Goal: Find specific page/section: Find specific page/section

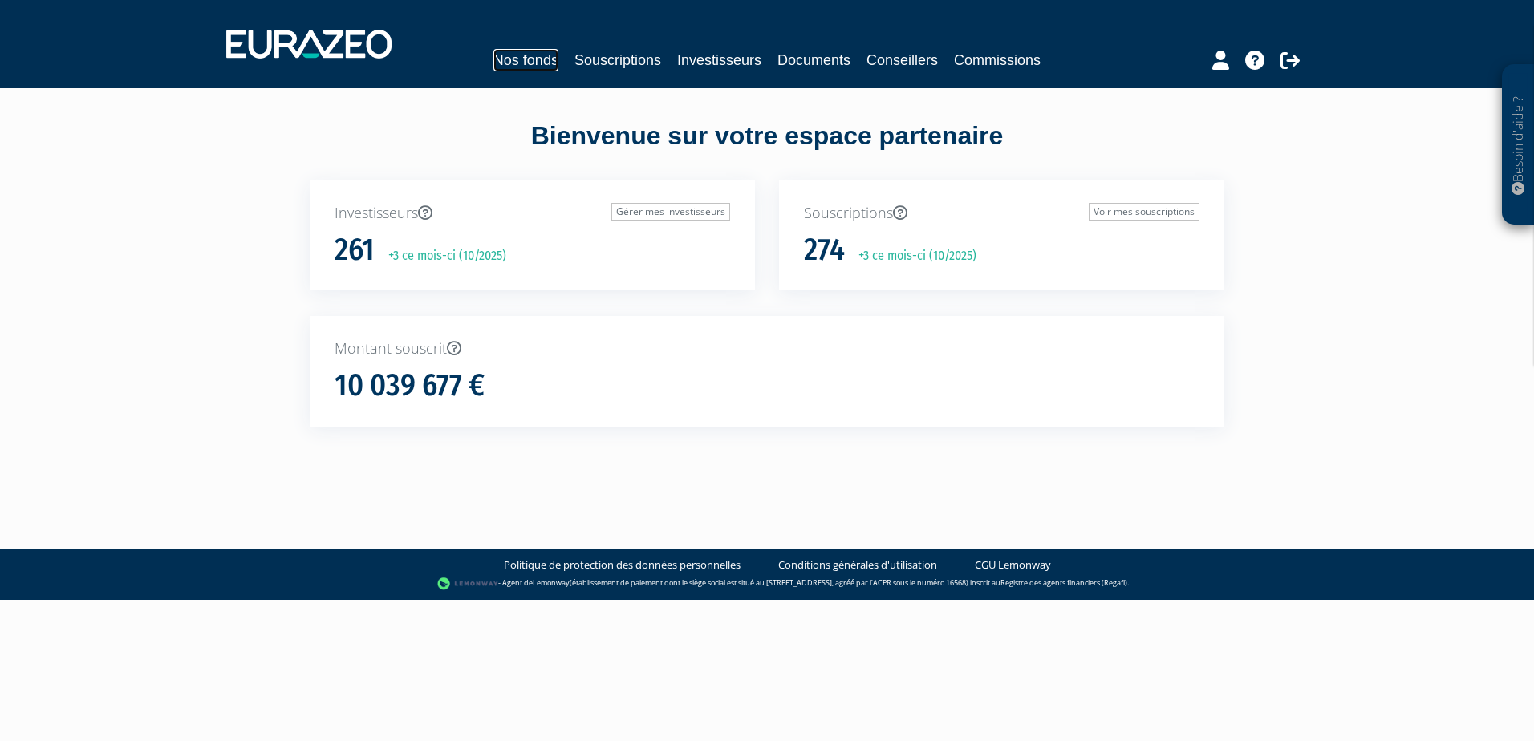
click at [529, 60] on link "Nos fonds" at bounding box center [525, 60] width 65 height 22
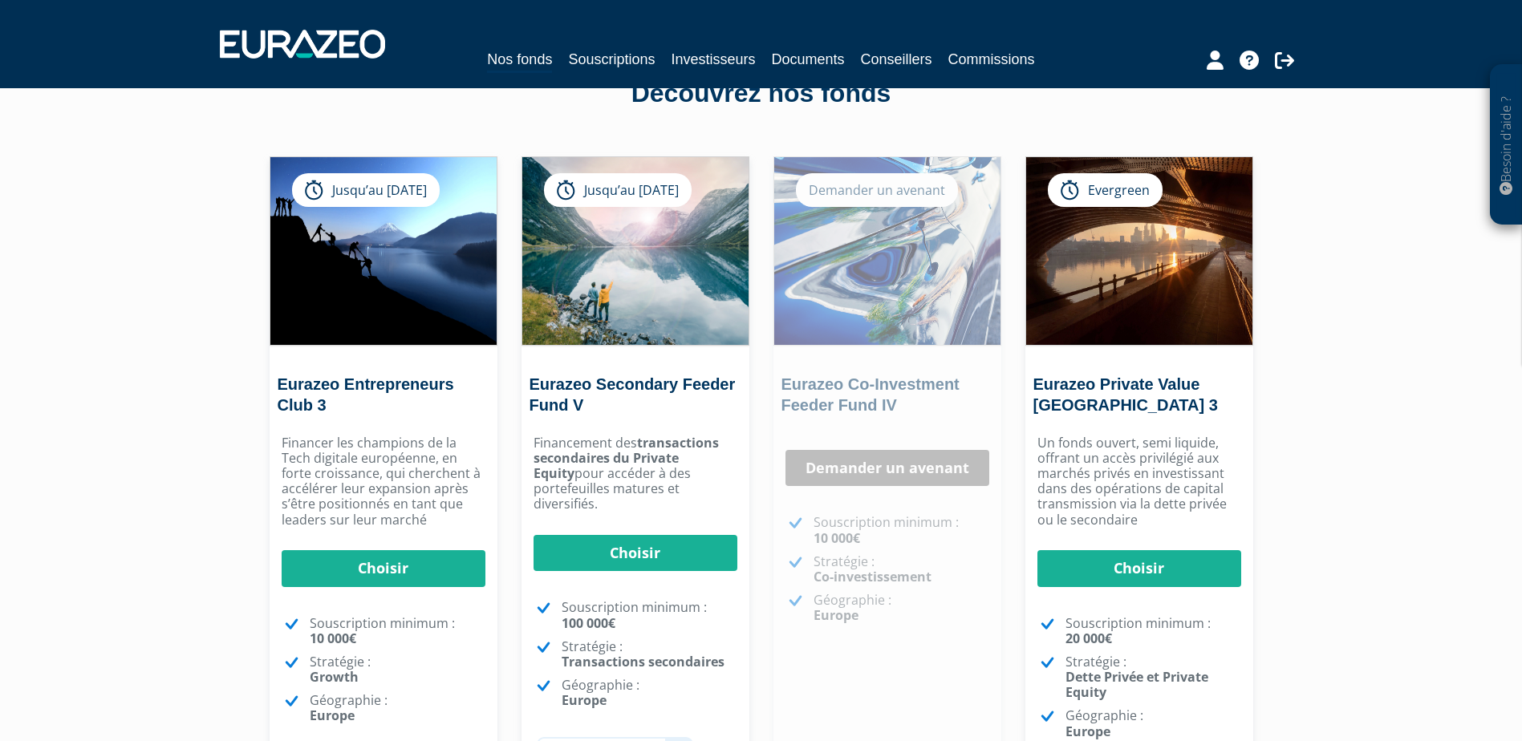
scroll to position [80, 0]
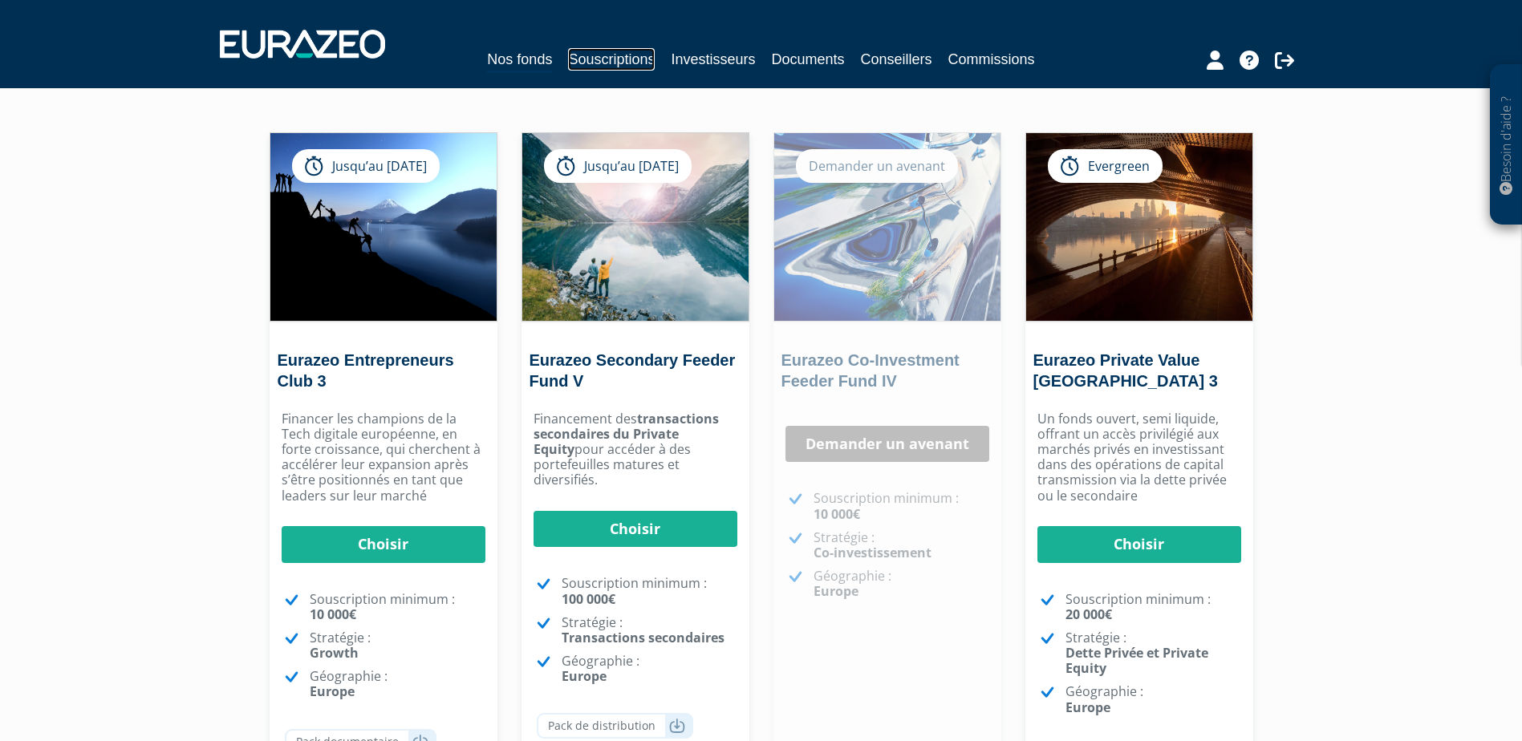
click at [604, 57] on link "Souscriptions" at bounding box center [611, 59] width 87 height 22
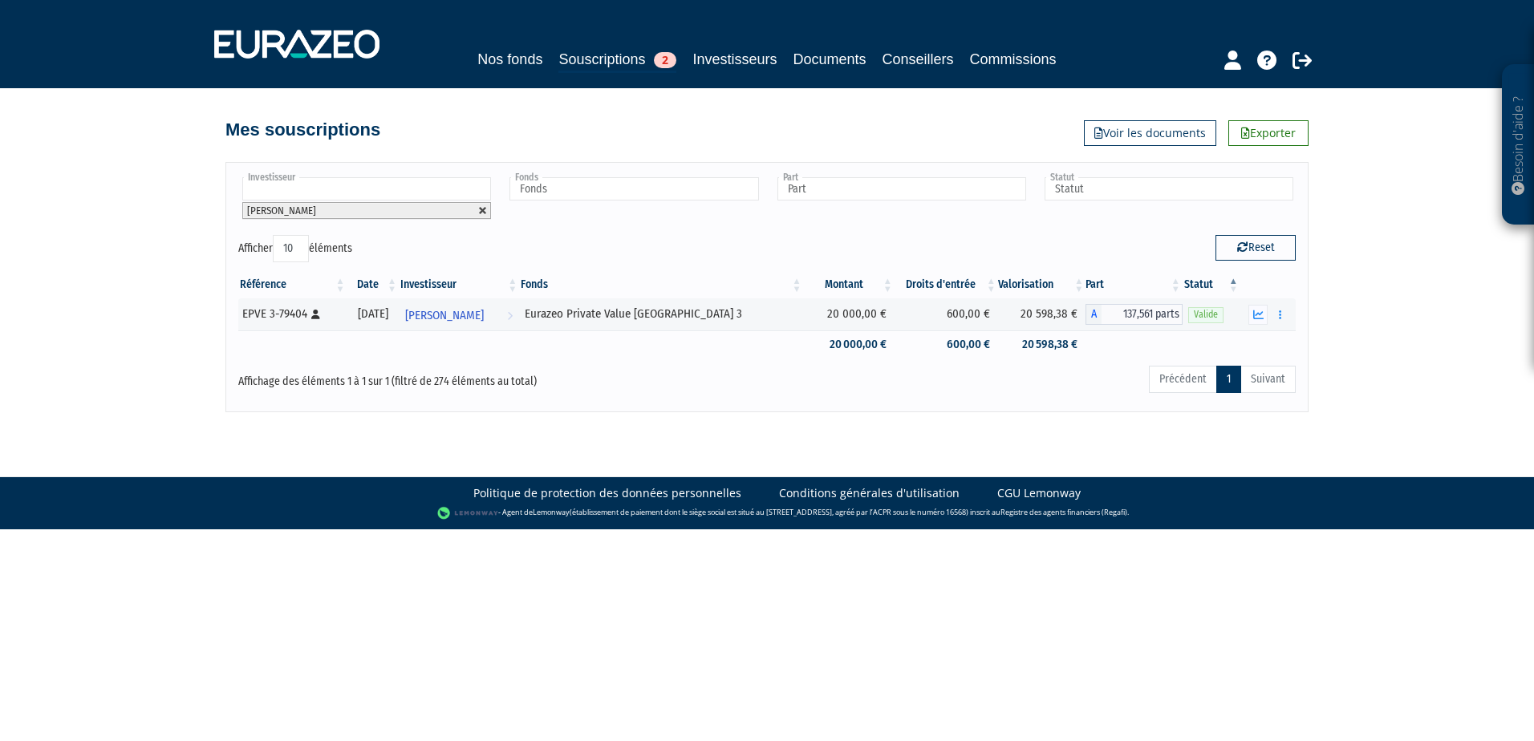
click at [480, 210] on link at bounding box center [483, 211] width 10 height 10
type input "Investisseur"
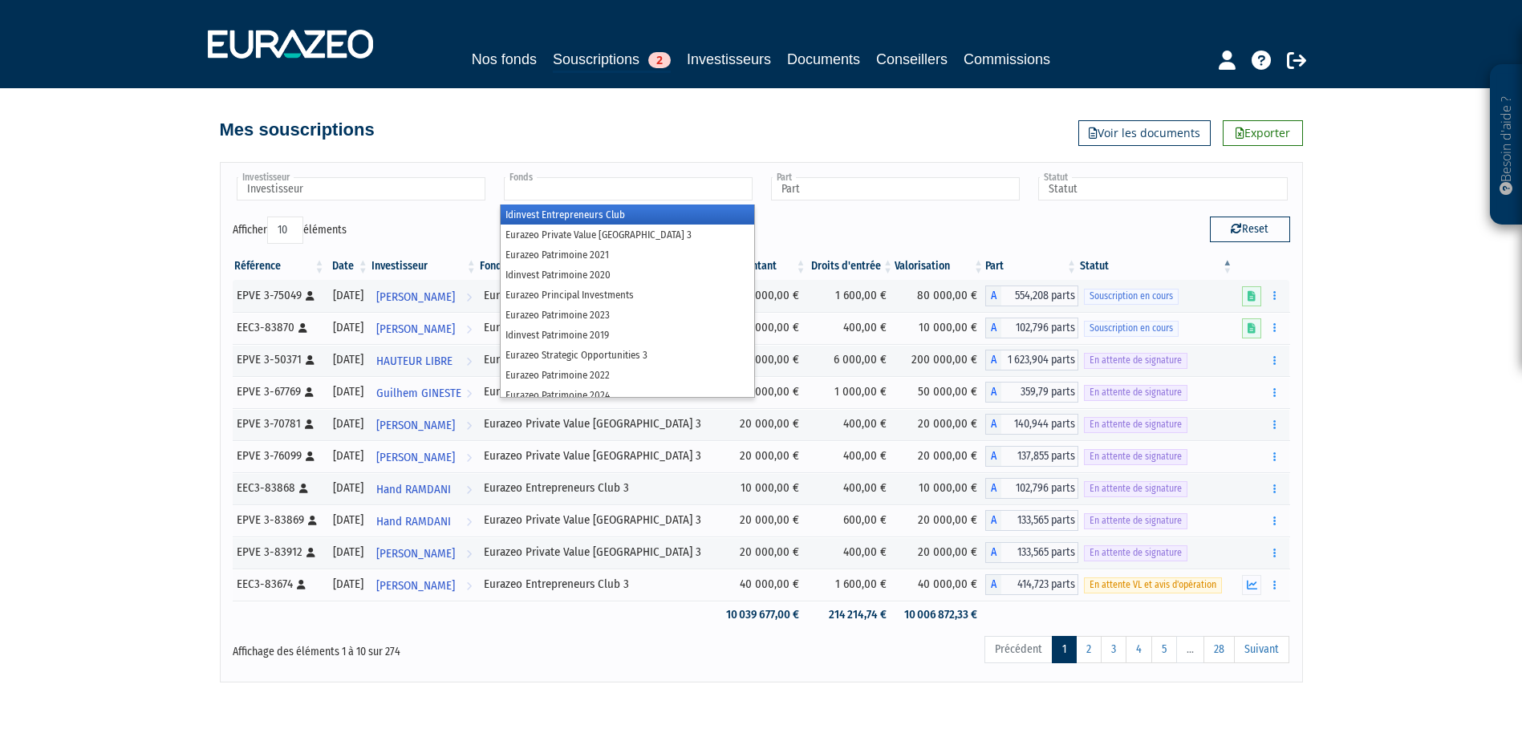
click at [524, 200] on input "text" at bounding box center [628, 188] width 249 height 23
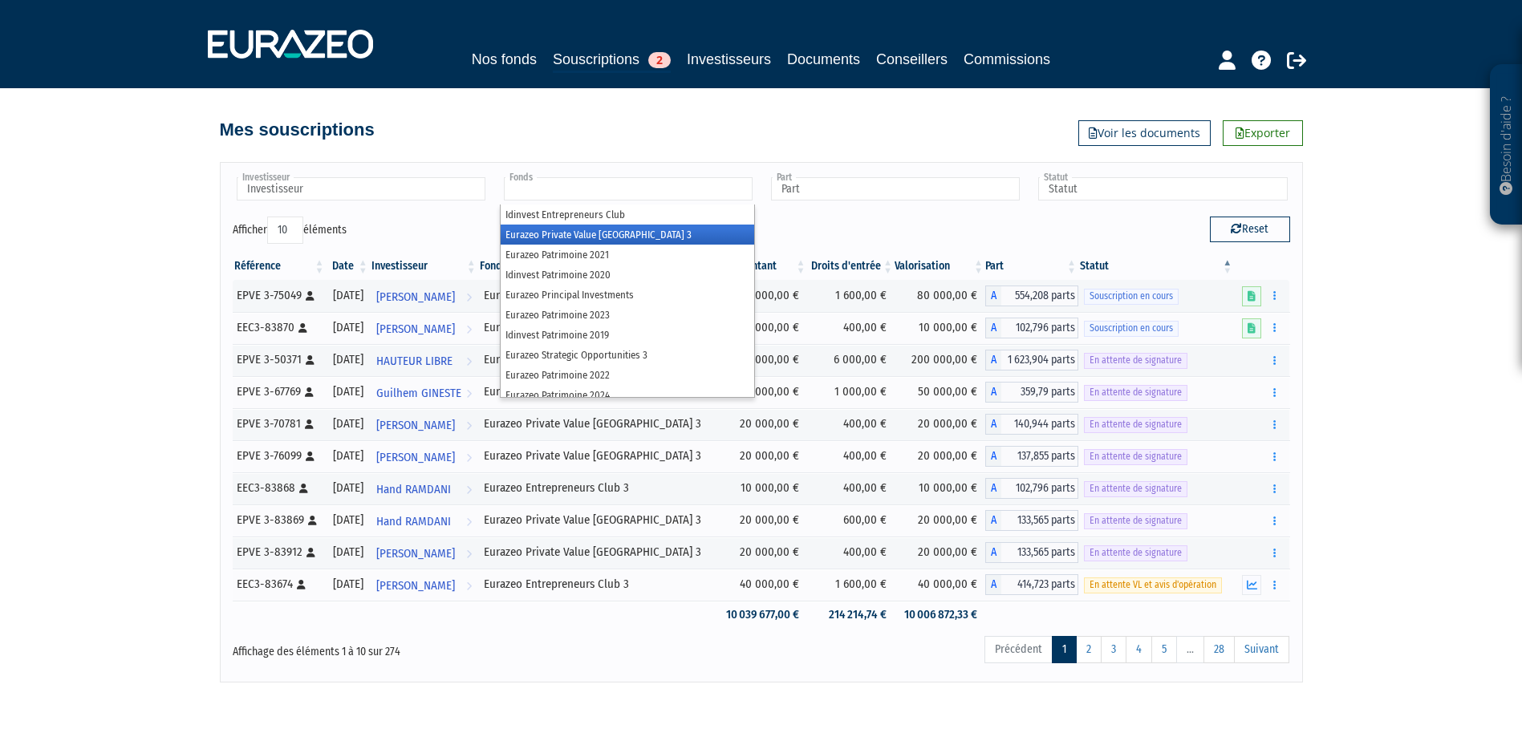
click at [559, 237] on li "Eurazeo Private Value [GEOGRAPHIC_DATA] 3" at bounding box center [627, 235] width 253 height 20
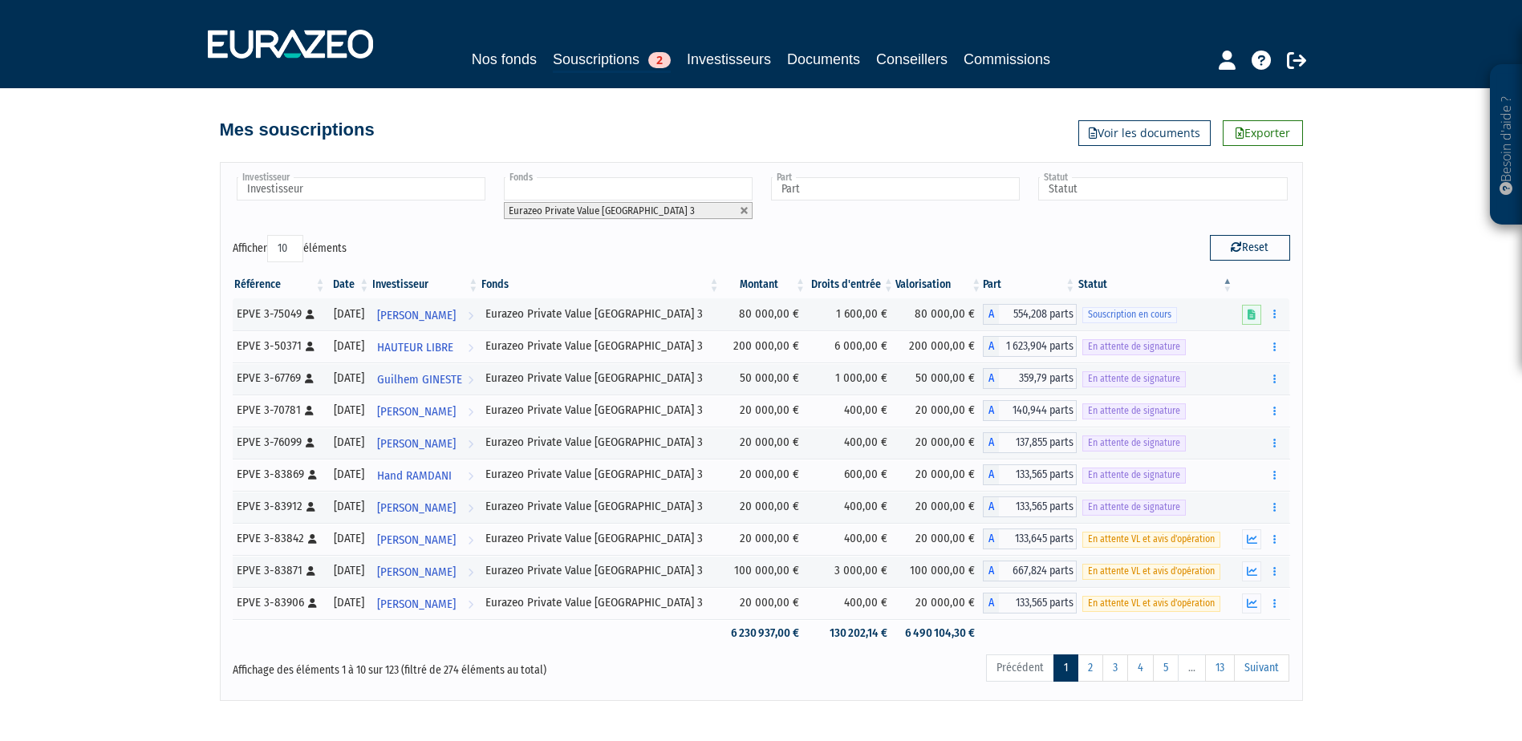
click at [582, 208] on span "Eurazeo Private Value [GEOGRAPHIC_DATA] 3" at bounding box center [602, 211] width 186 height 12
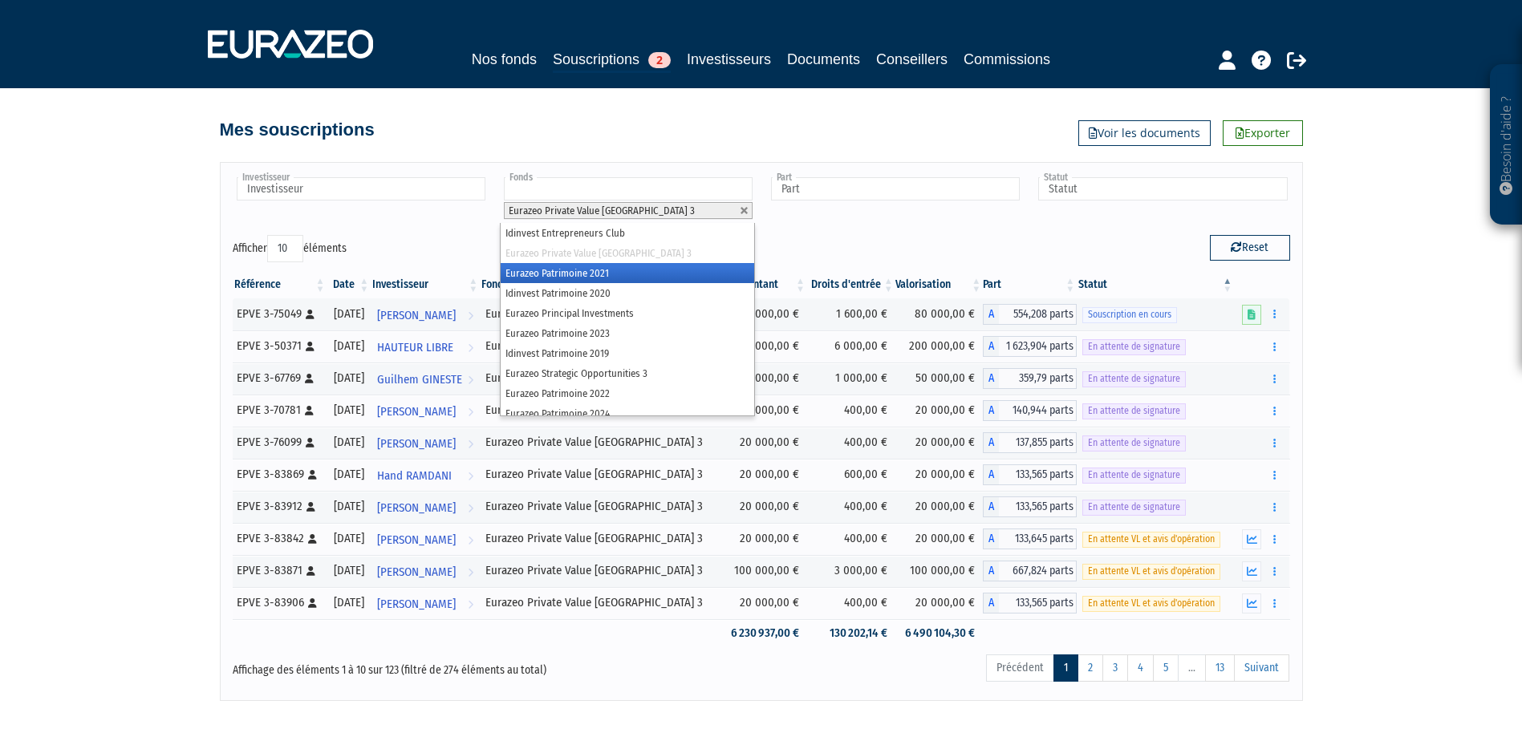
click at [586, 266] on li "Eurazeo Patrimoine 2021" at bounding box center [627, 273] width 253 height 20
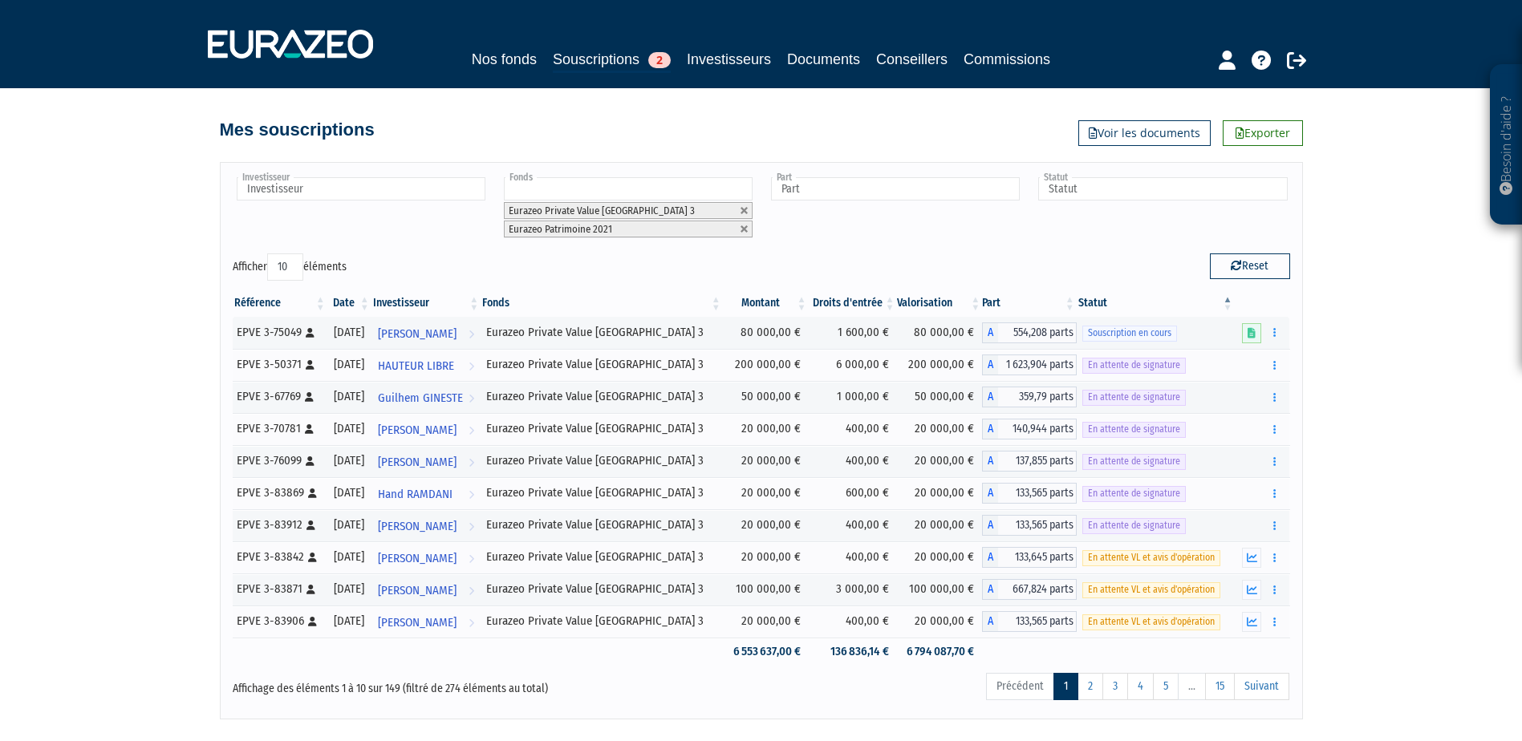
click at [578, 197] on input "text" at bounding box center [628, 188] width 249 height 23
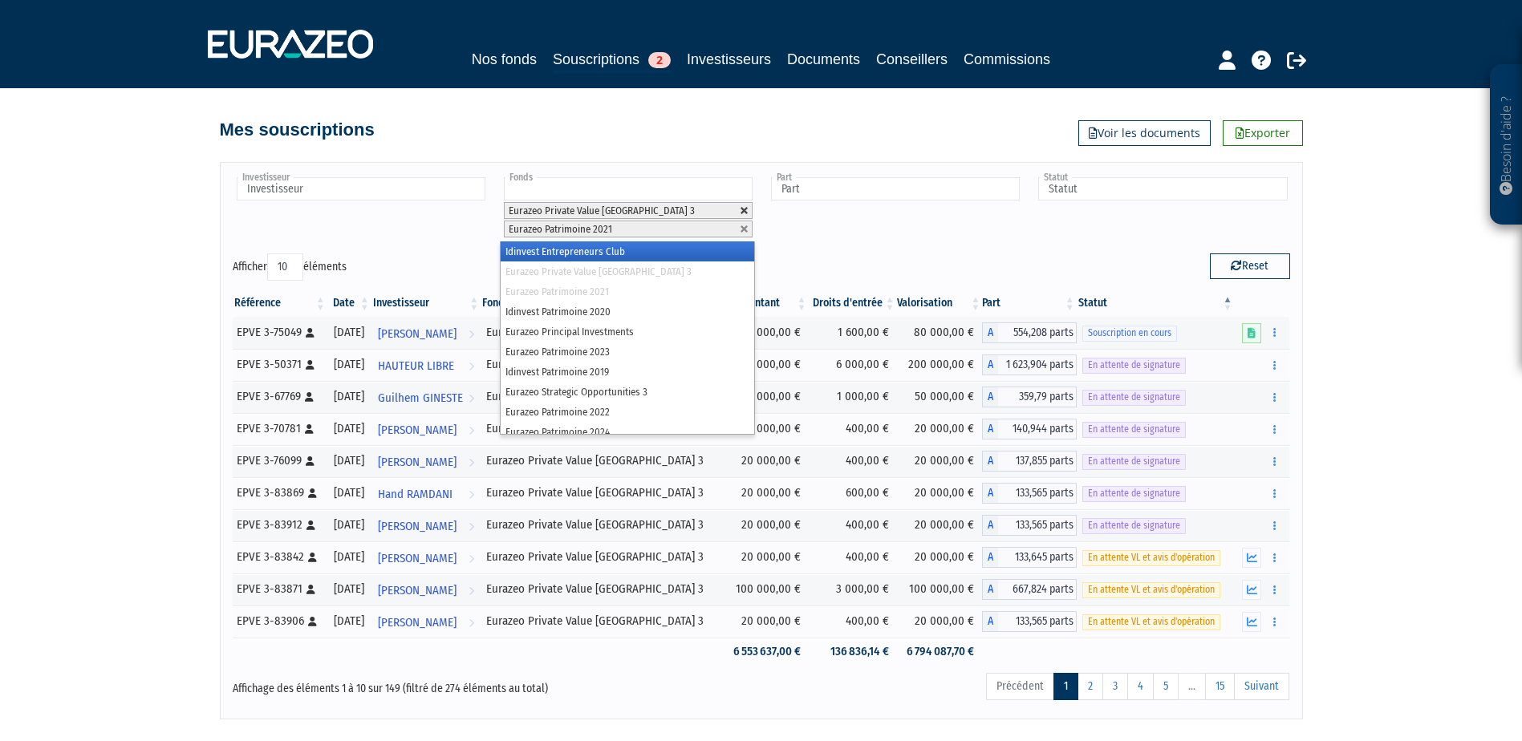
click at [742, 209] on link at bounding box center [745, 211] width 10 height 10
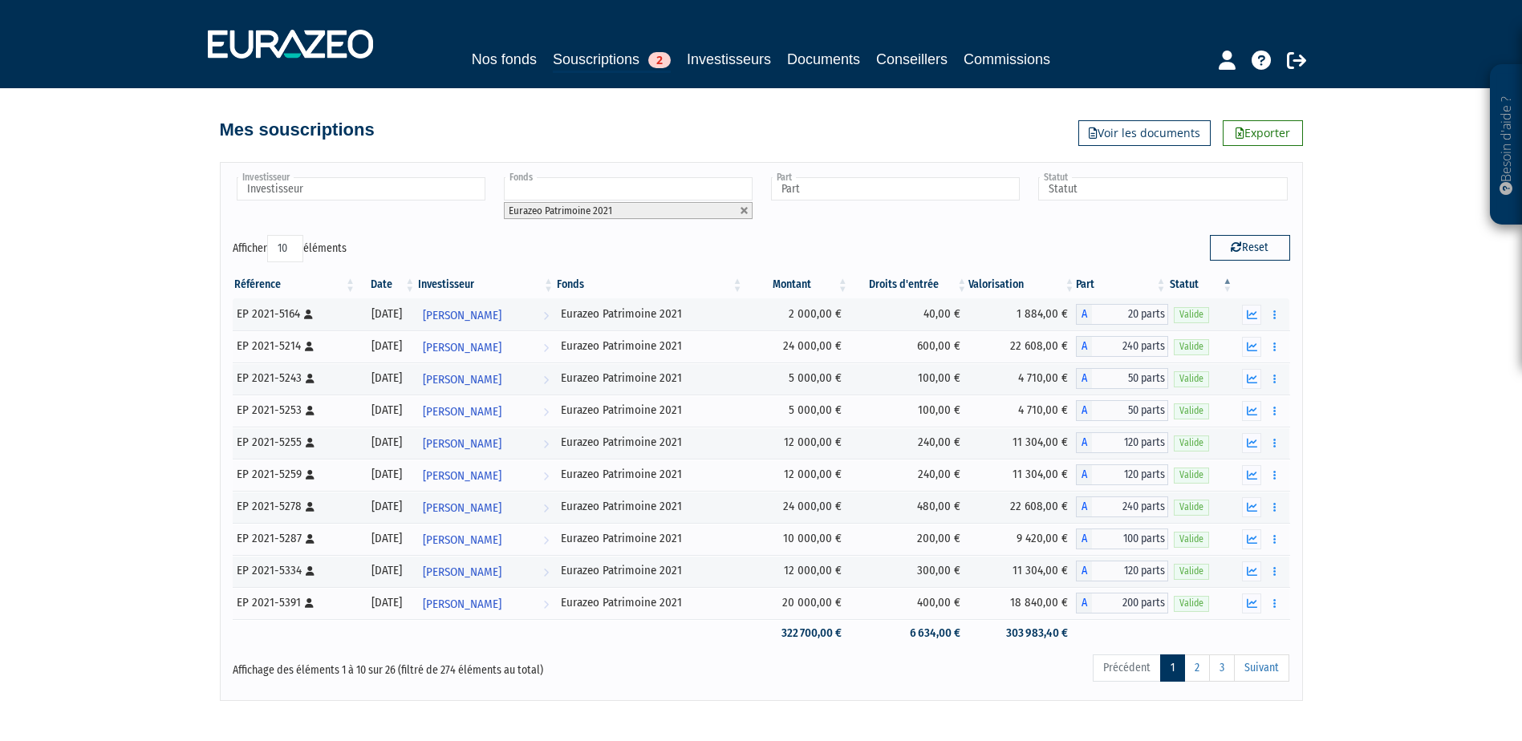
click at [742, 209] on link at bounding box center [745, 211] width 10 height 10
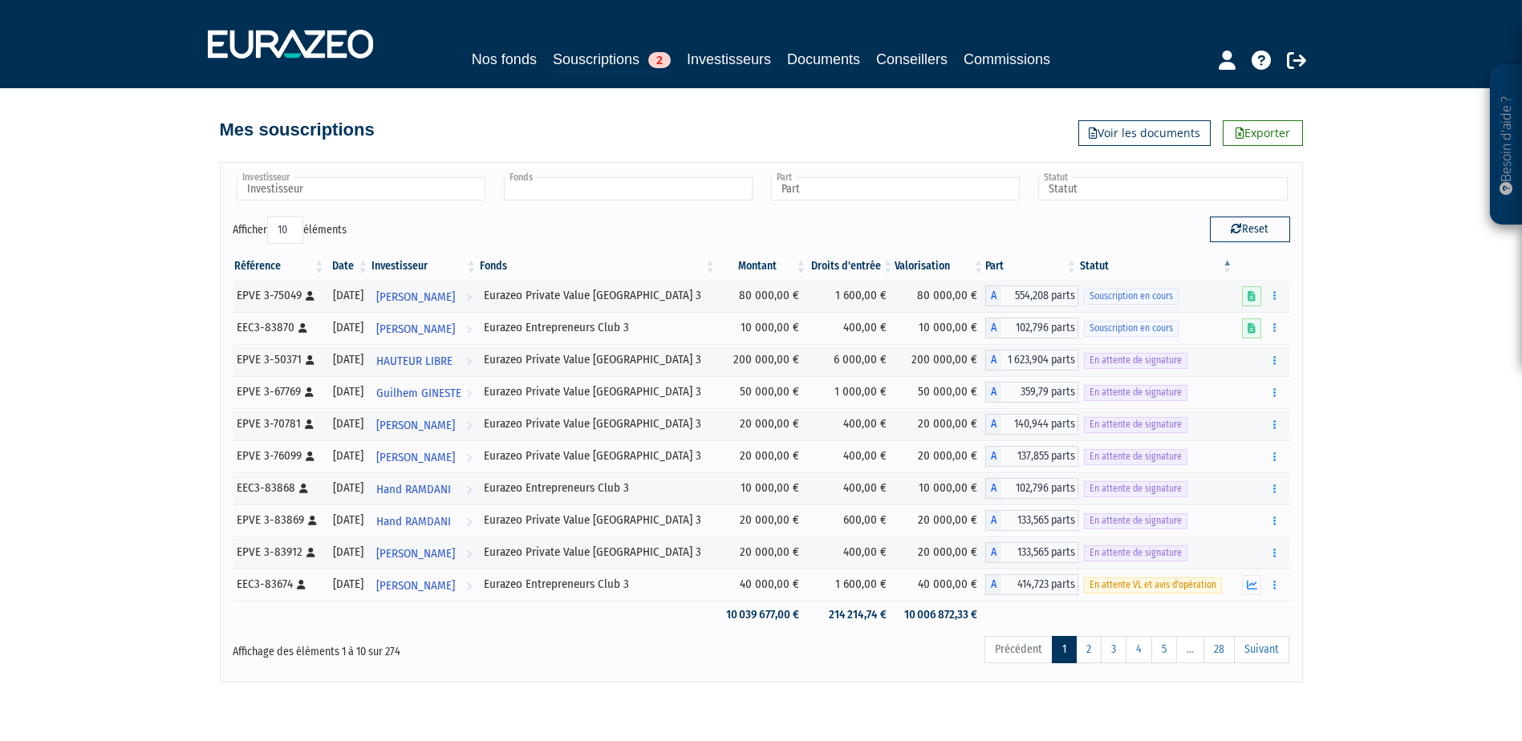
click at [737, 194] on input "text" at bounding box center [628, 188] width 249 height 23
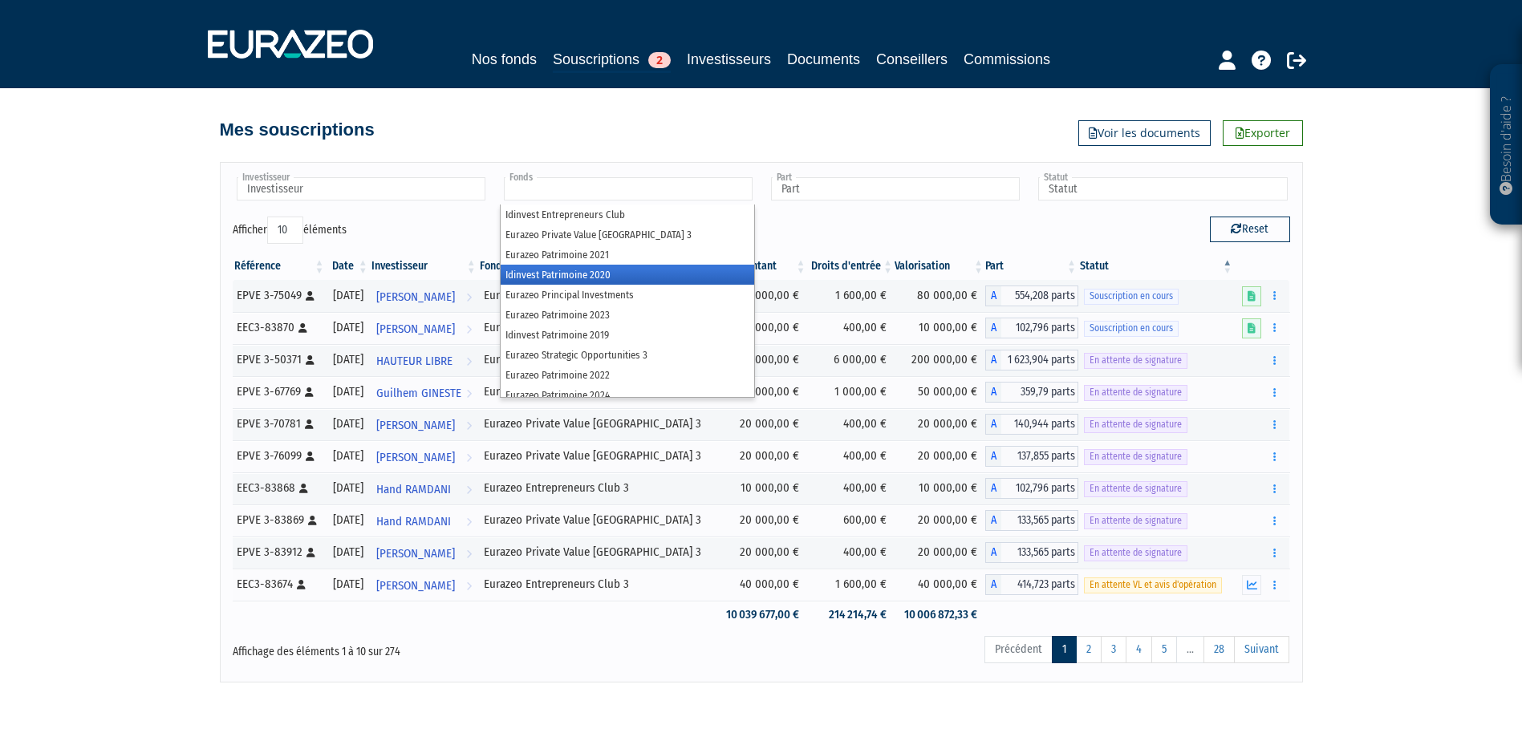
scroll to position [48, 0]
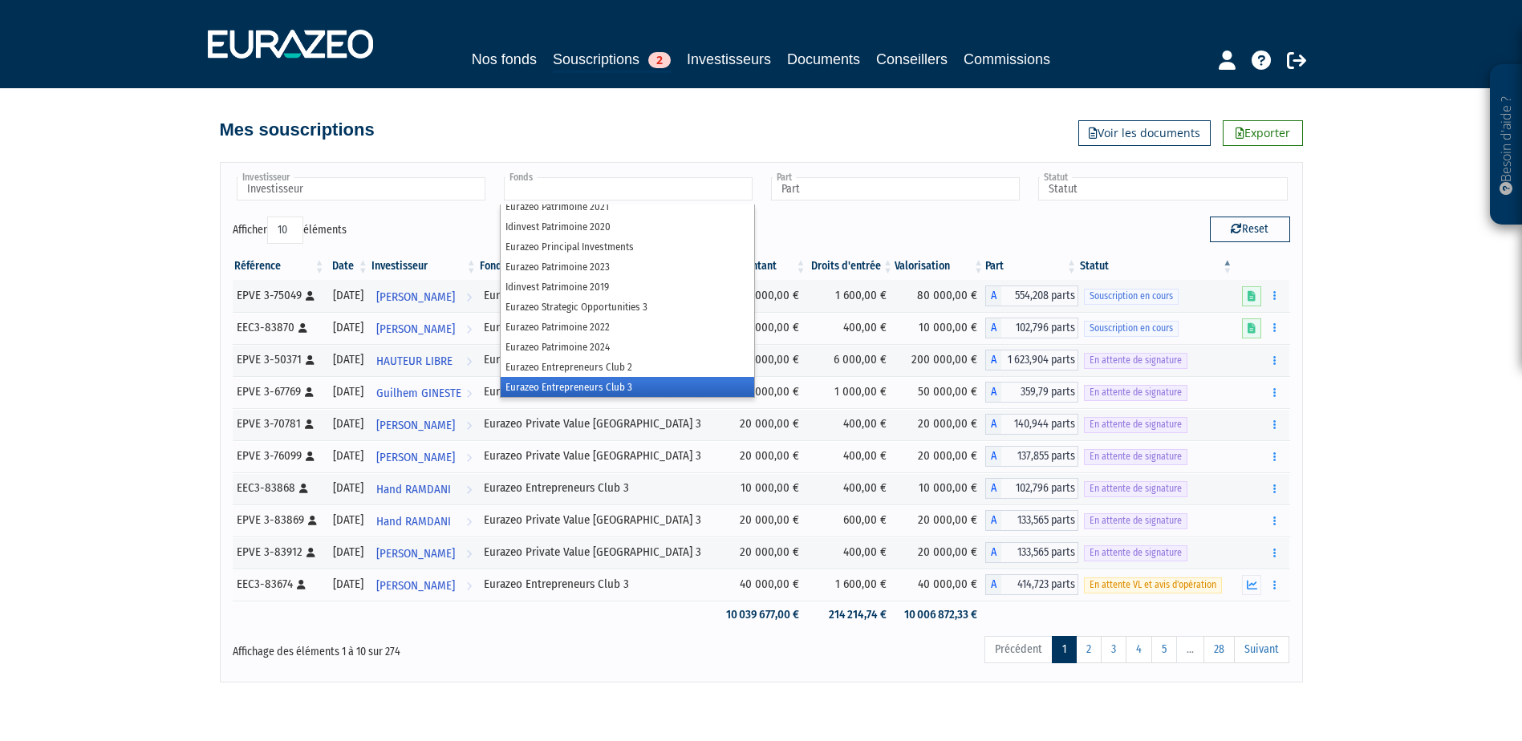
click at [642, 386] on li "Eurazeo Entrepreneurs Club 3" at bounding box center [627, 387] width 253 height 20
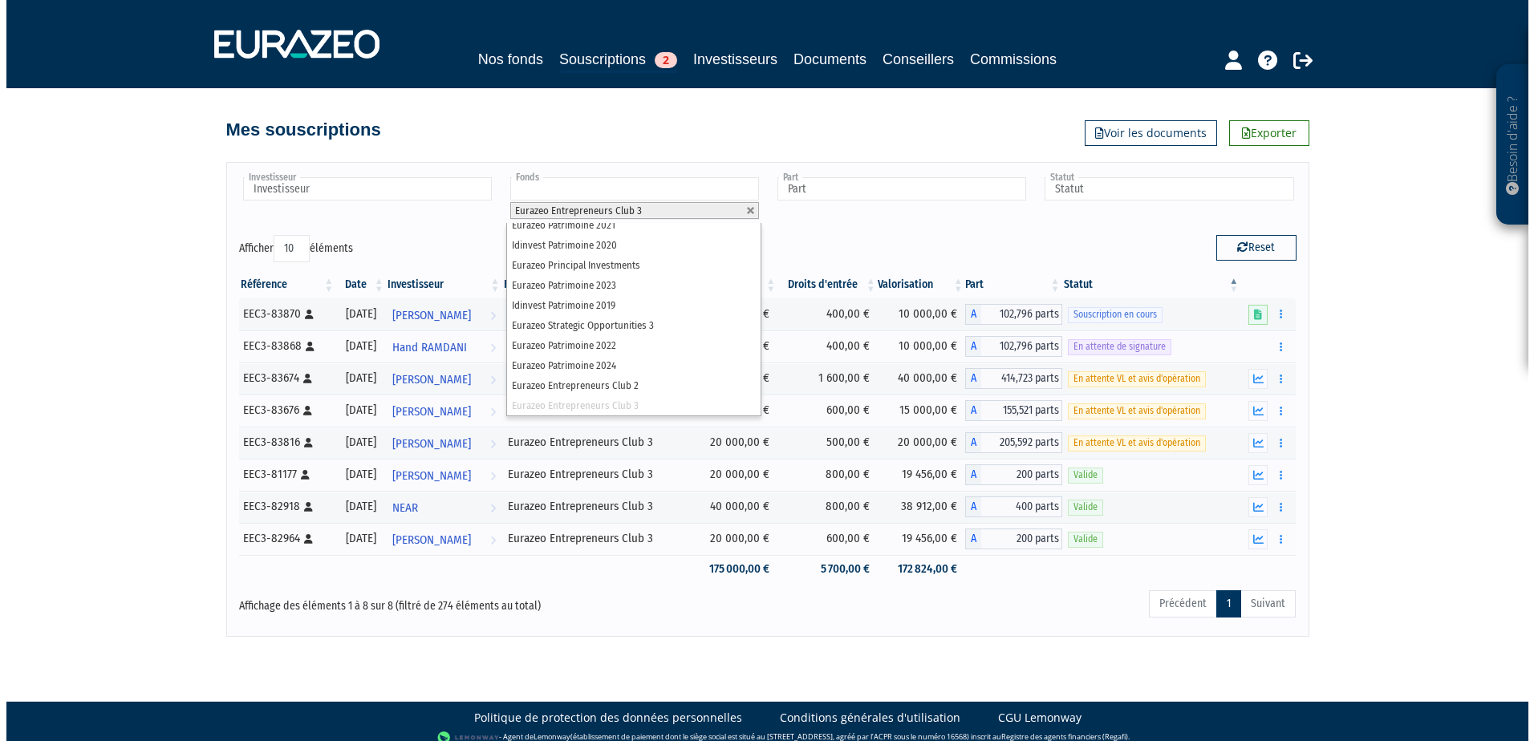
scroll to position [0, 0]
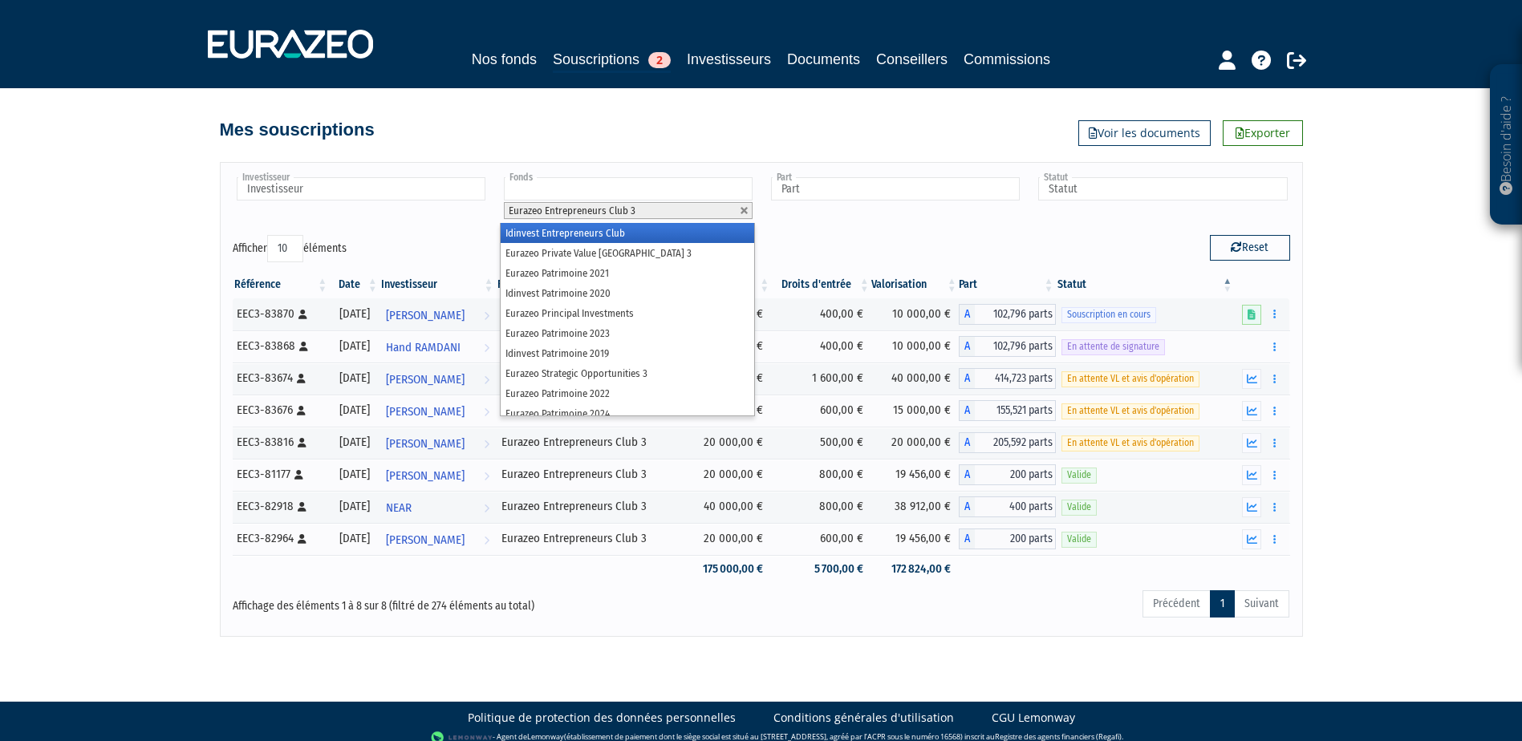
click at [666, 202] on li "Eurazeo Entrepreneurs Club 3" at bounding box center [628, 210] width 249 height 17
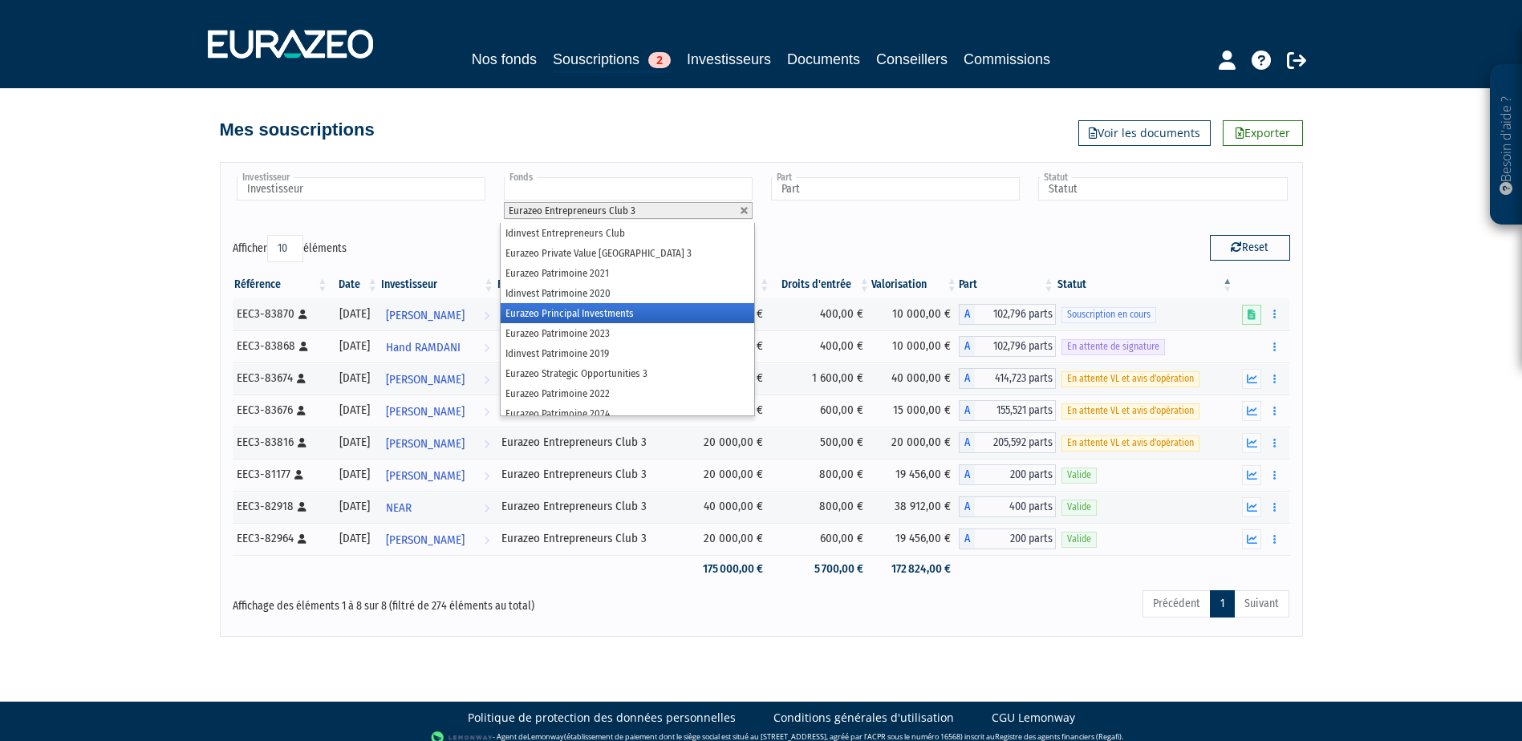
click at [616, 313] on li "Eurazeo Principal Investments" at bounding box center [627, 313] width 253 height 20
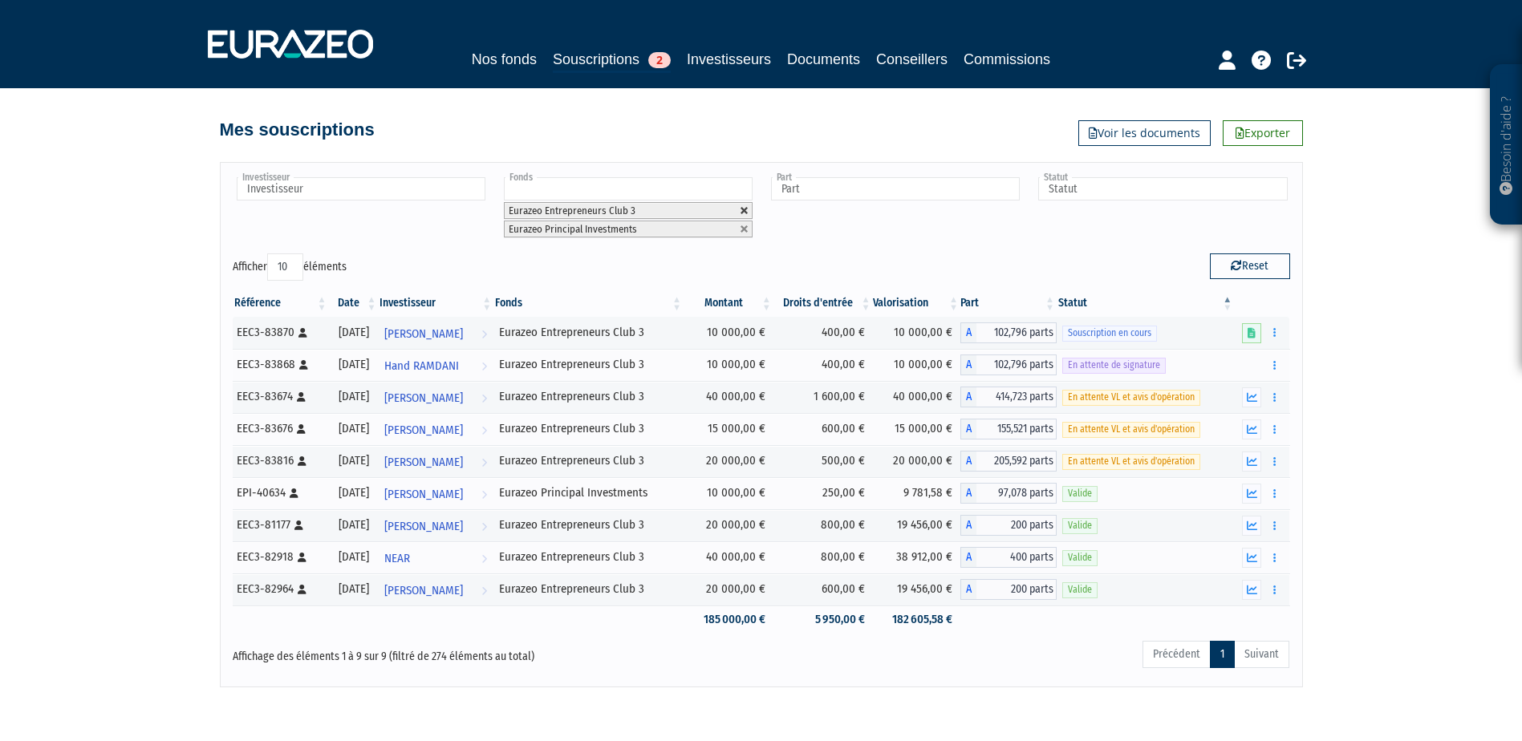
click at [744, 212] on link at bounding box center [745, 211] width 10 height 10
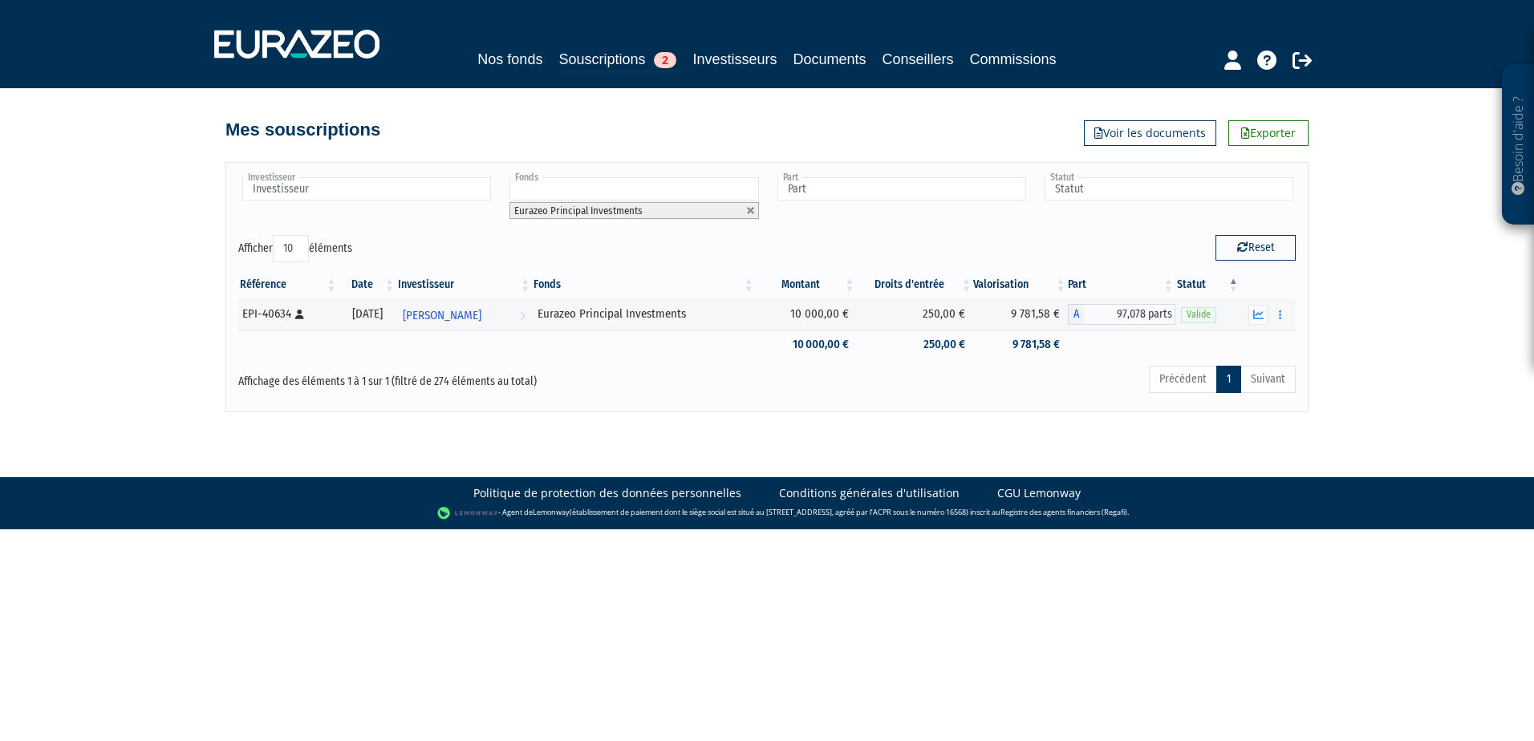
click at [685, 204] on li "Eurazeo Principal Investments" at bounding box center [633, 210] width 249 height 17
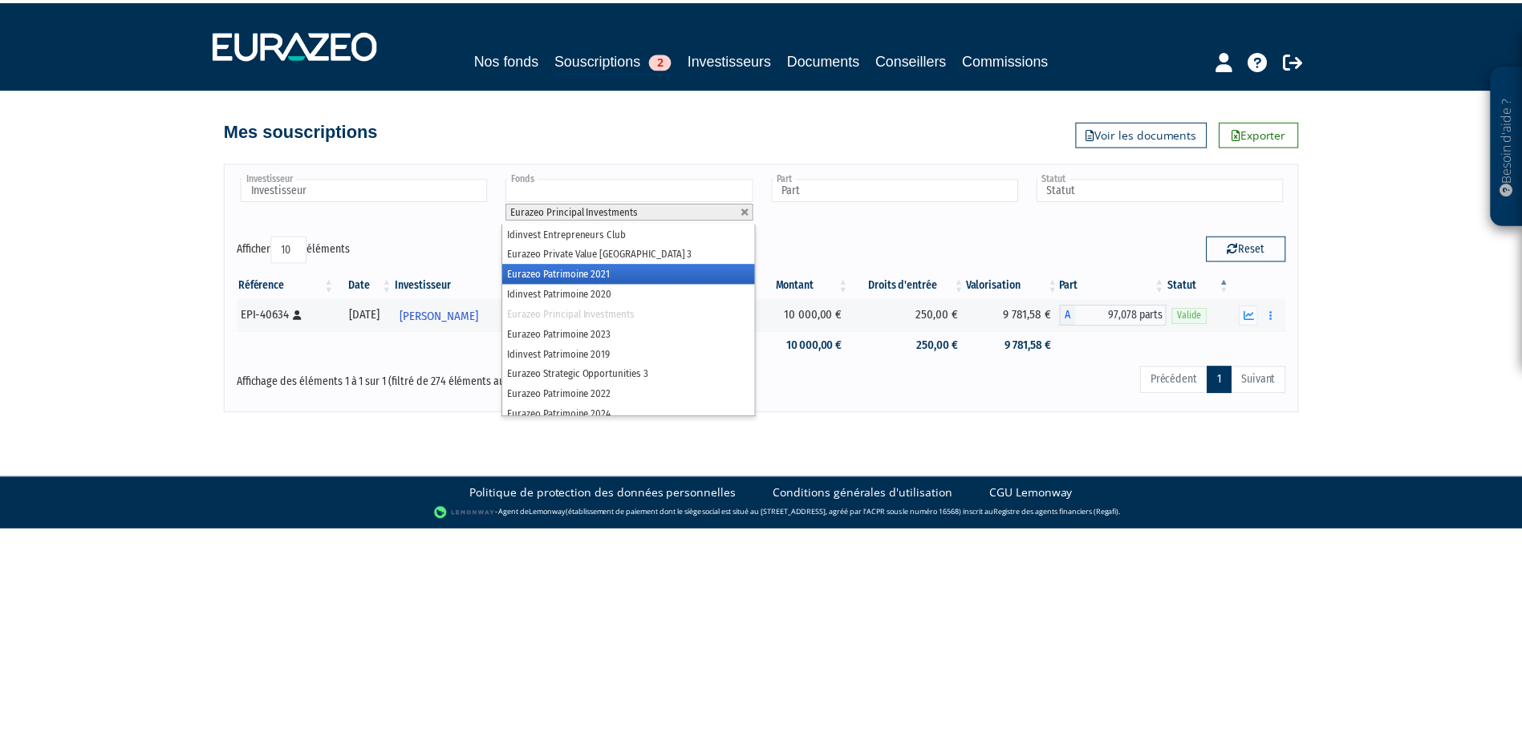
scroll to position [48, 0]
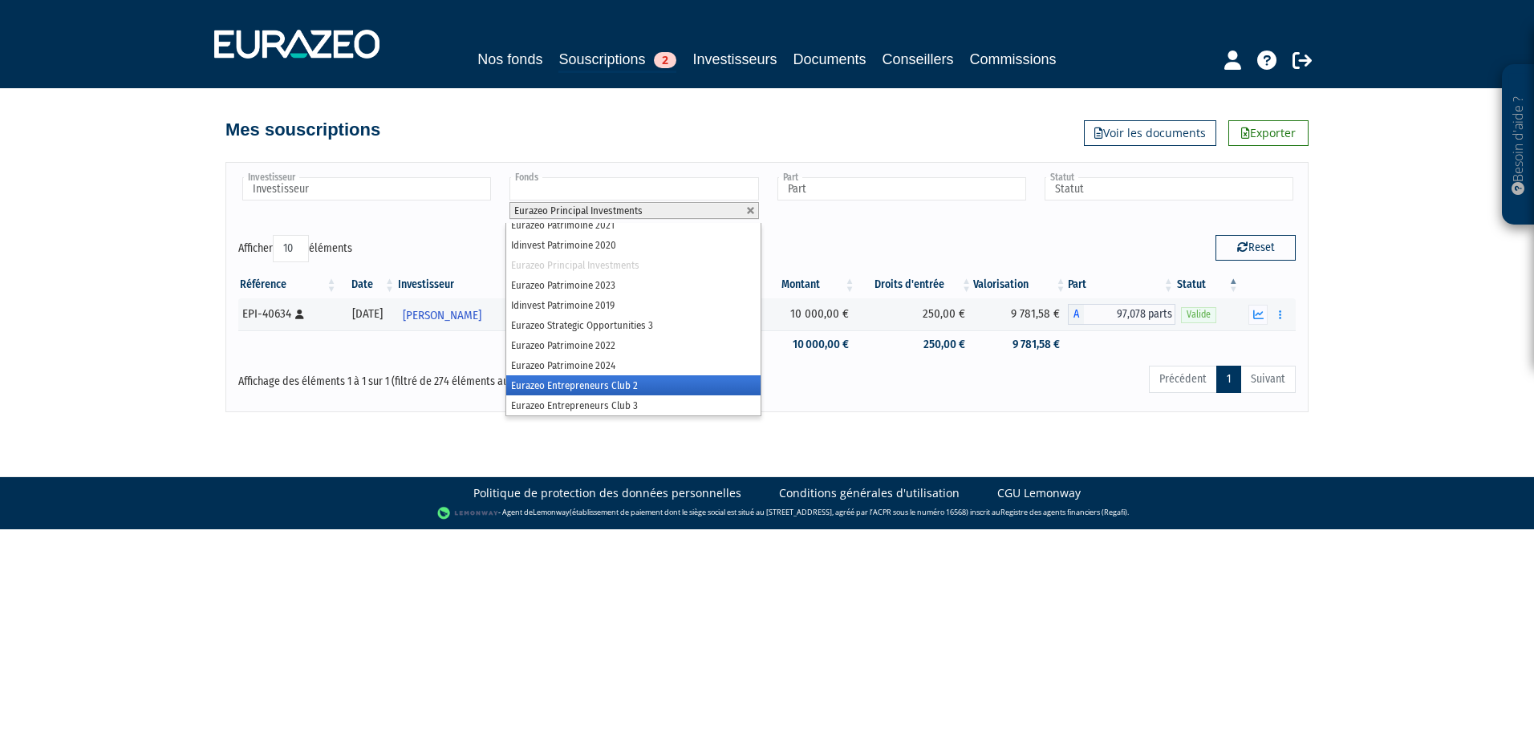
click at [647, 381] on li "Eurazeo Entrepreneurs Club 2" at bounding box center [632, 385] width 253 height 20
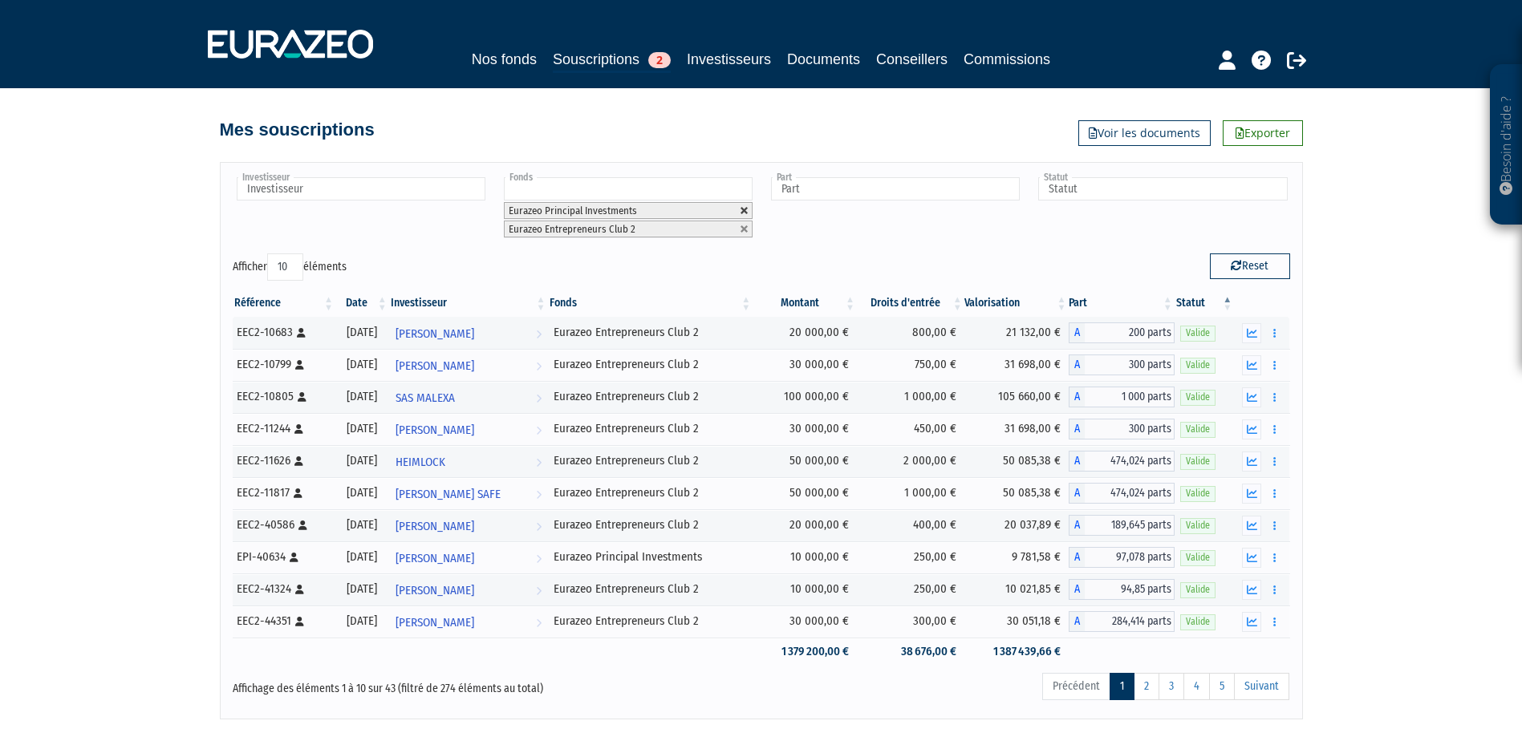
click at [744, 210] on link at bounding box center [745, 211] width 10 height 10
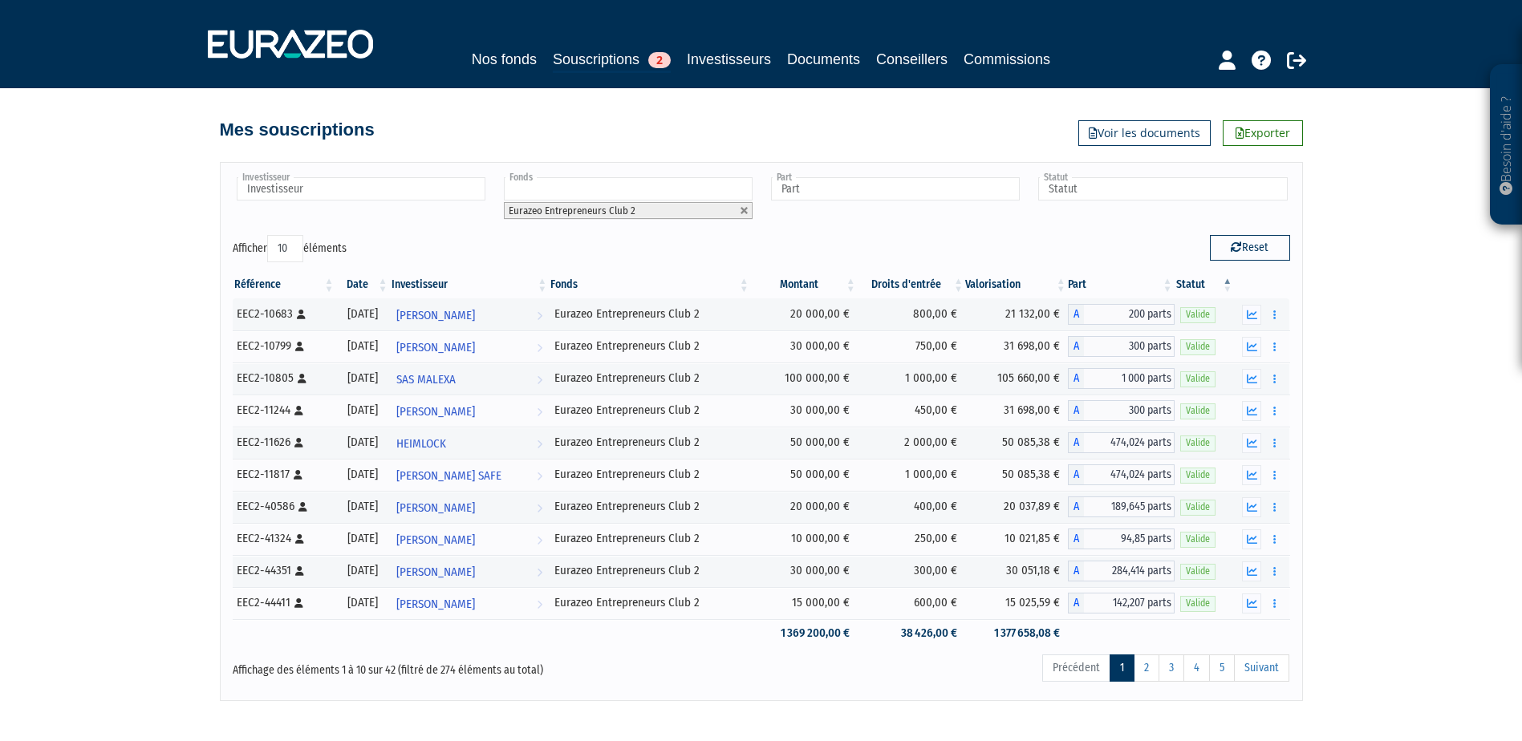
click at [721, 212] on li "Eurazeo Entrepreneurs Club 2" at bounding box center [628, 210] width 249 height 17
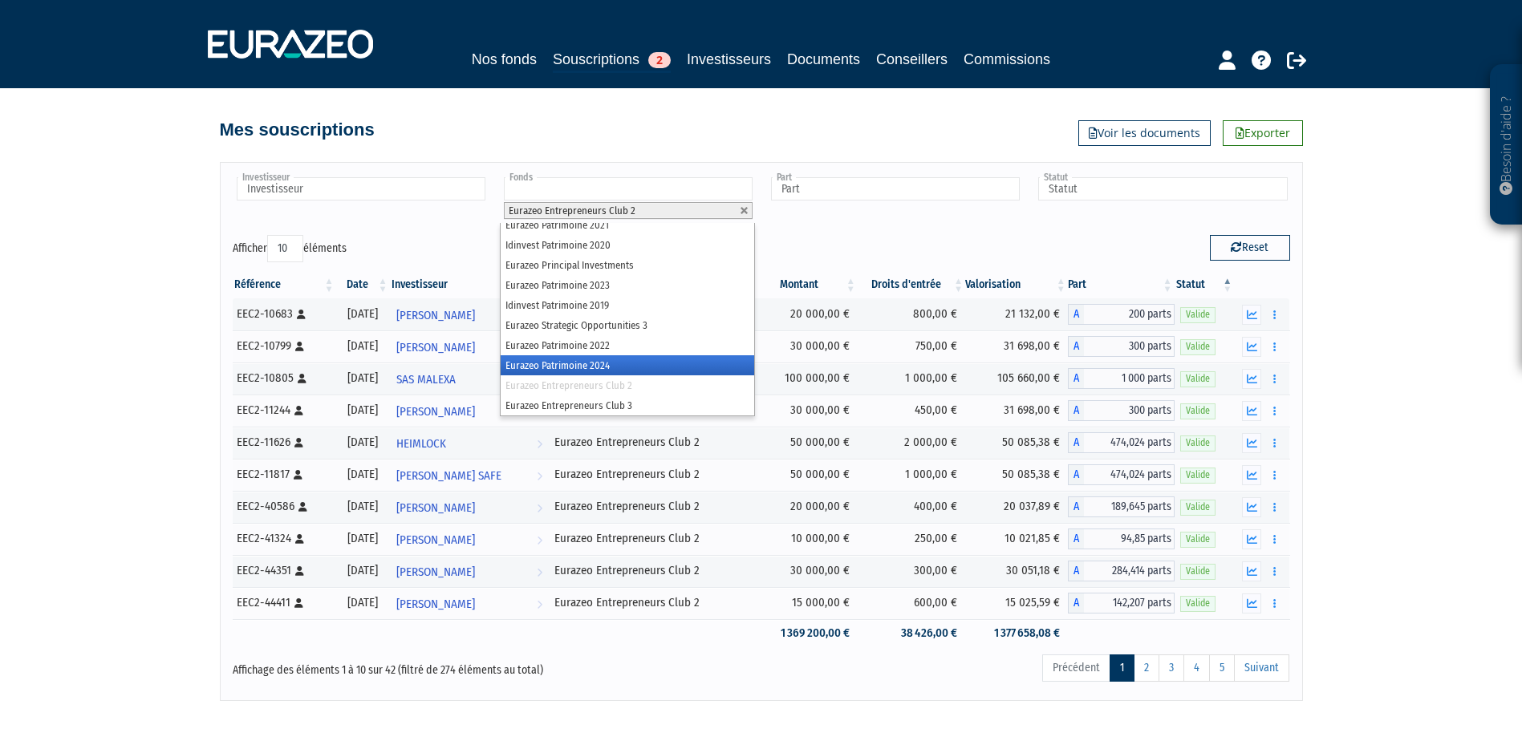
click at [627, 371] on li "Eurazeo Patrimoine 2024" at bounding box center [627, 365] width 253 height 20
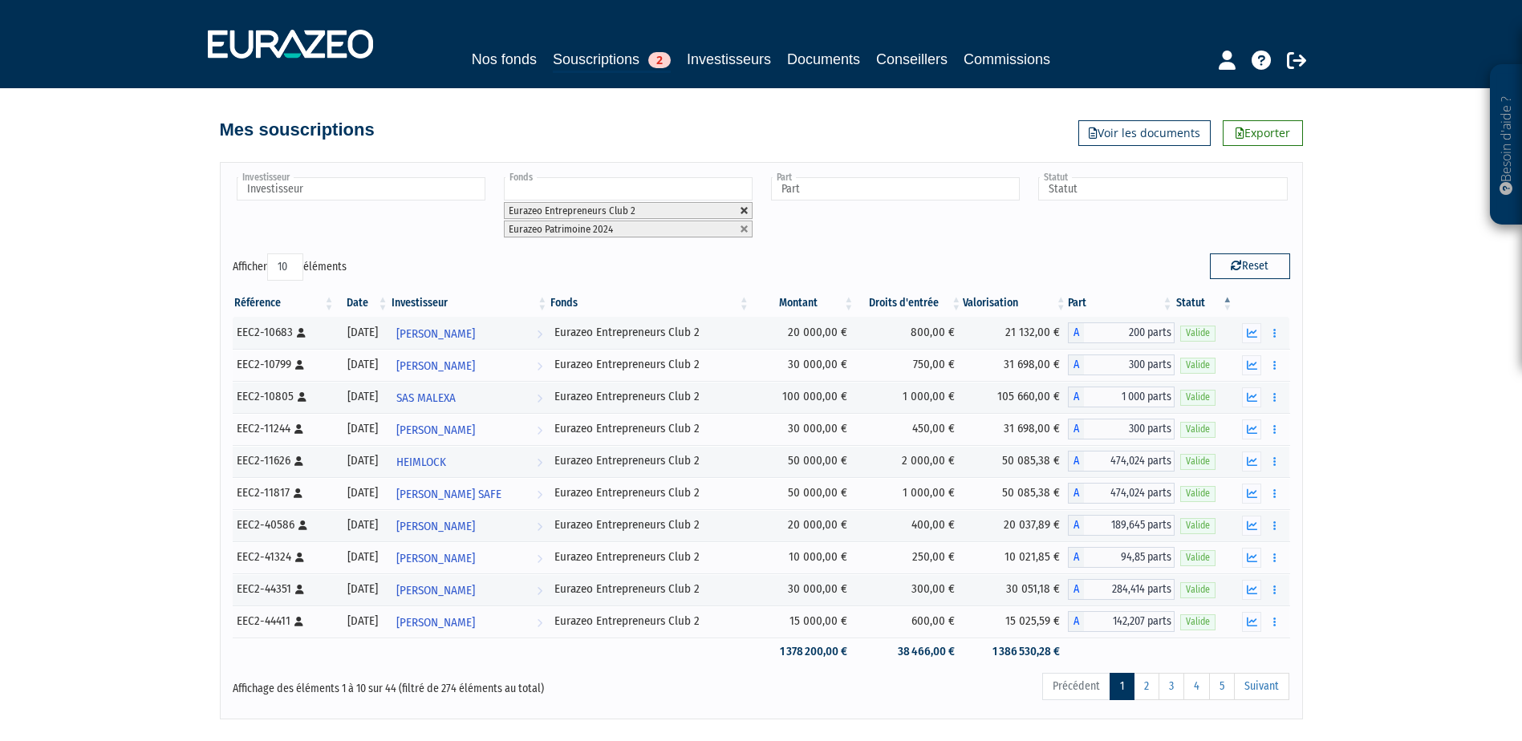
click at [747, 211] on link at bounding box center [745, 211] width 10 height 10
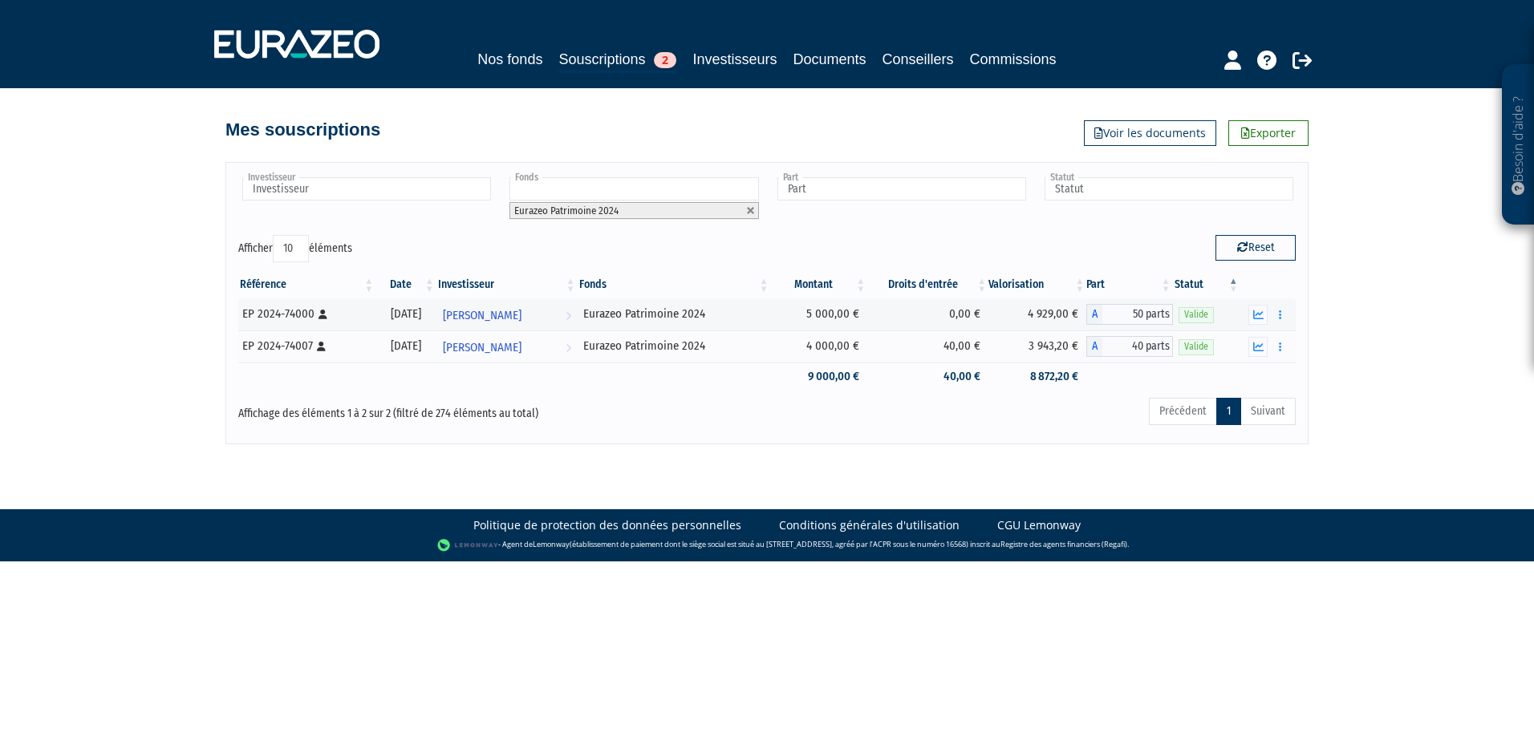
click at [754, 190] on input "text" at bounding box center [633, 188] width 249 height 23
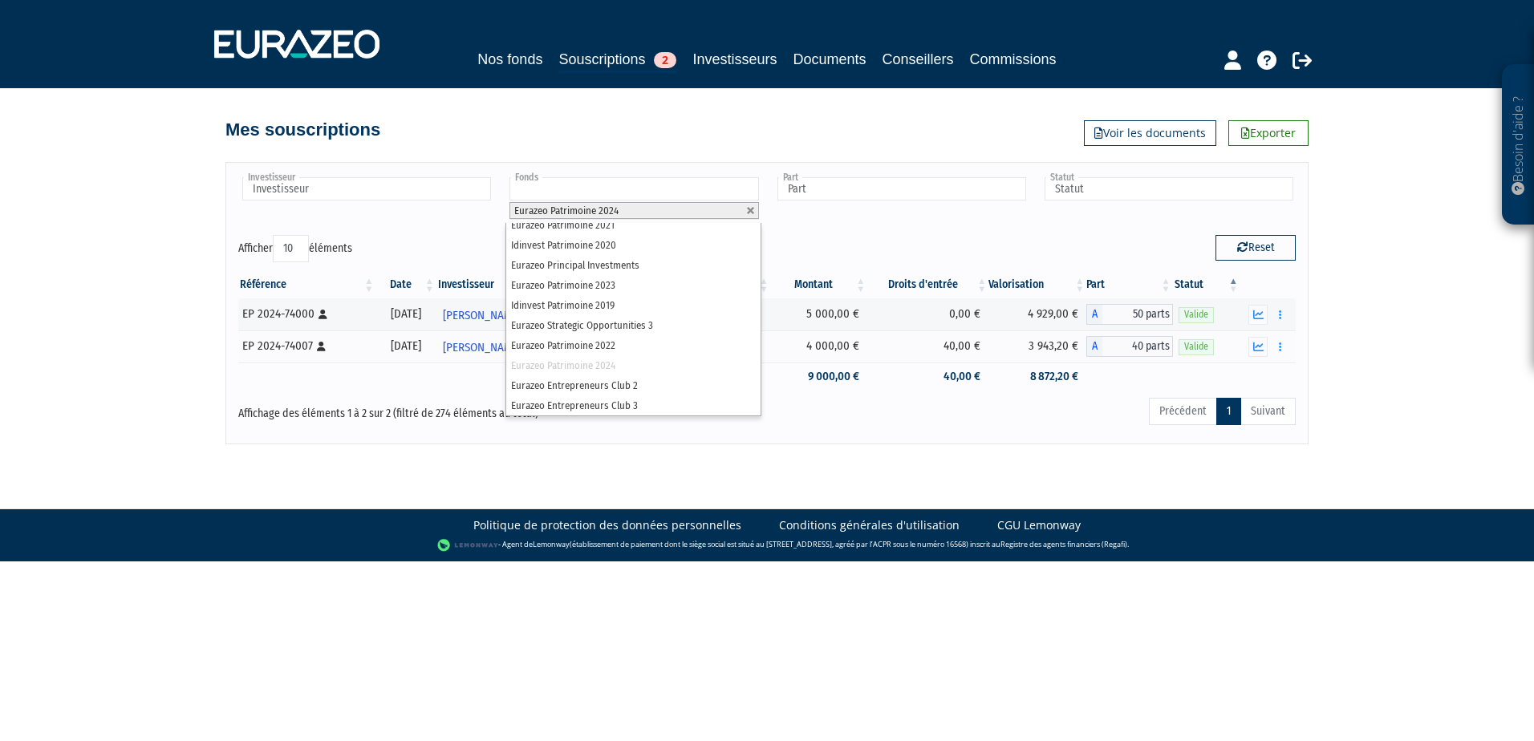
scroll to position [0, 0]
click at [533, 63] on link "Nos fonds" at bounding box center [509, 59] width 65 height 22
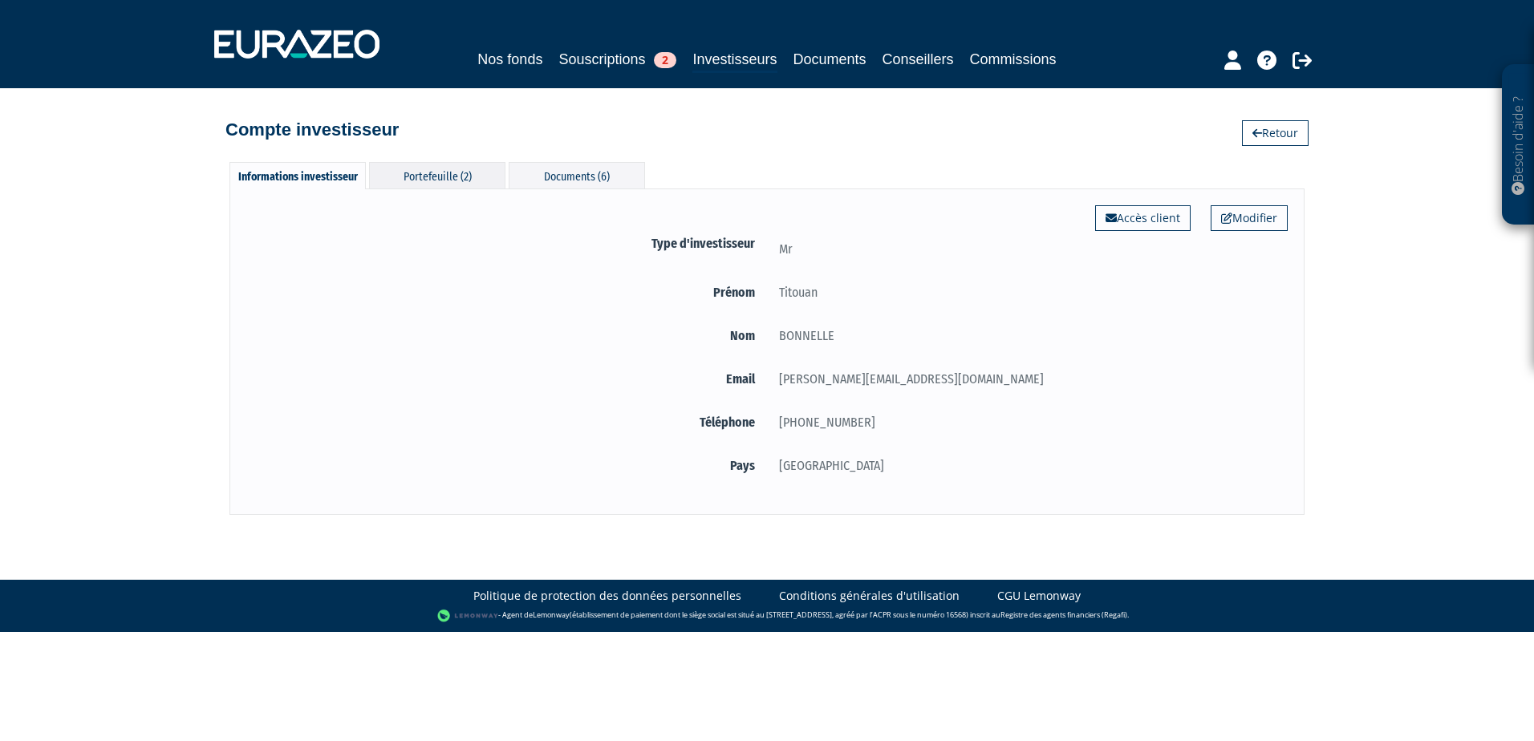
click at [468, 180] on div "Portefeuille (2)" at bounding box center [437, 175] width 136 height 26
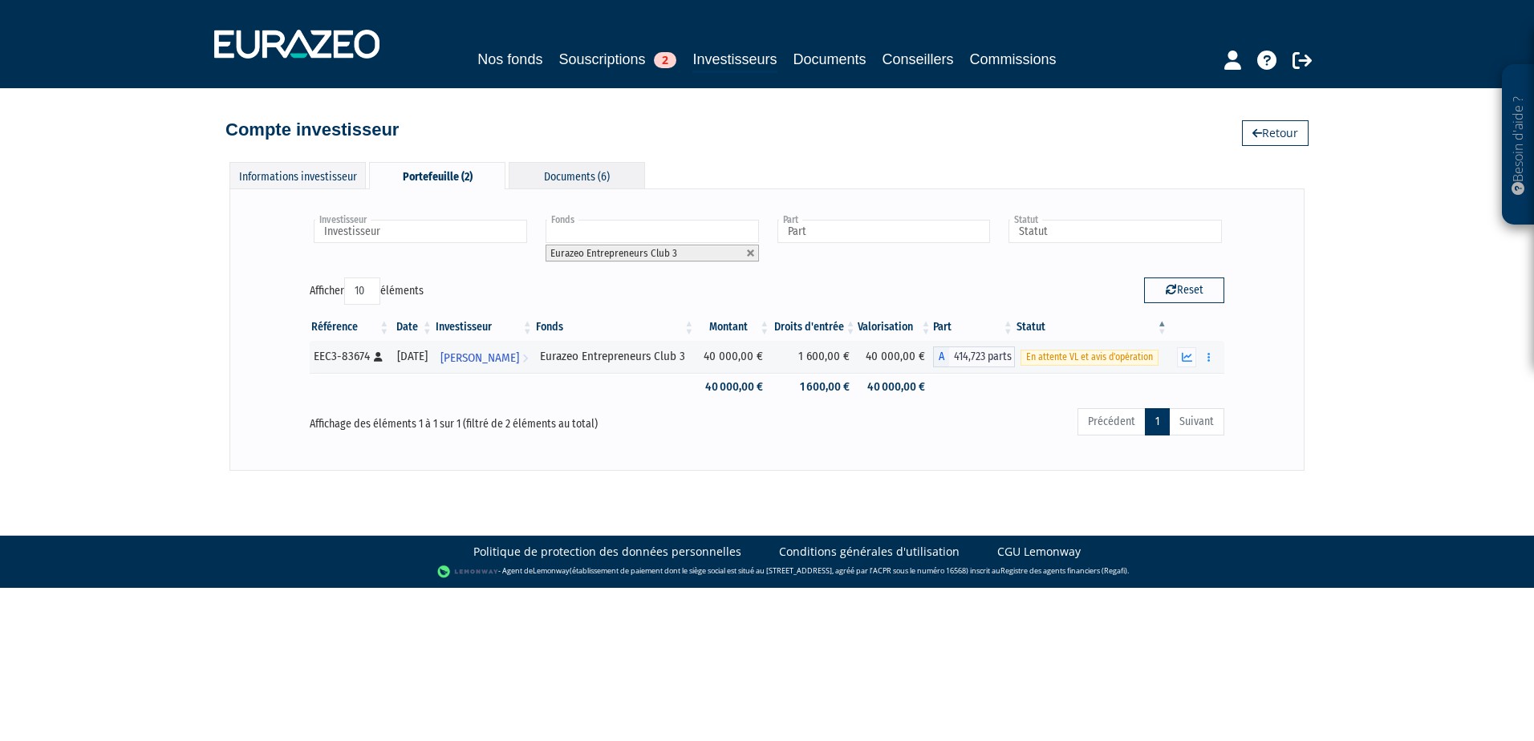
click at [547, 173] on div "Documents (6)" at bounding box center [577, 175] width 136 height 26
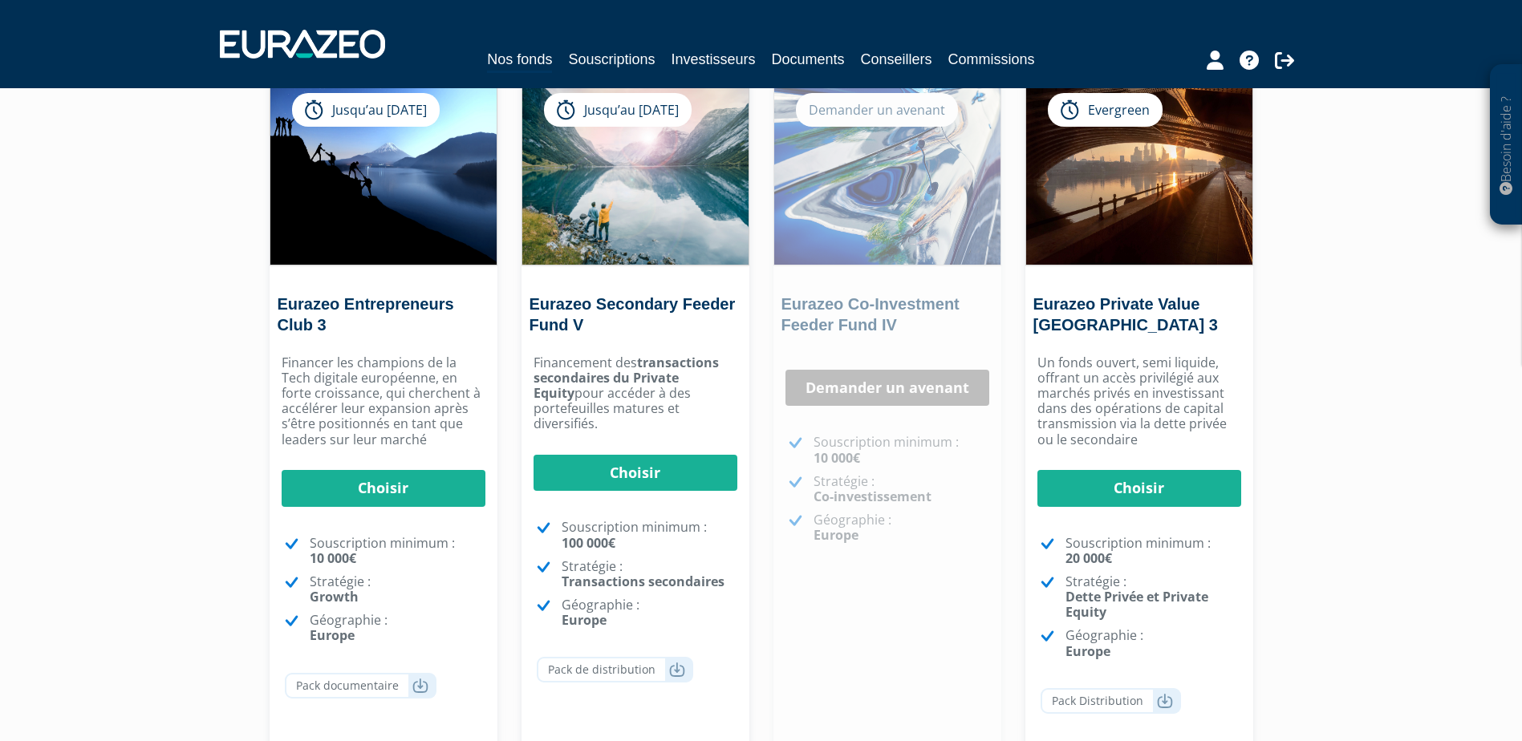
scroll to position [160, 0]
